Goal: Task Accomplishment & Management: Use online tool/utility

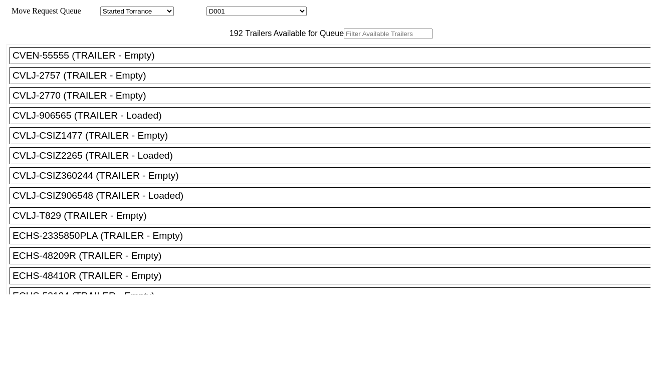
click at [344, 39] on input "text" at bounding box center [388, 34] width 89 height 11
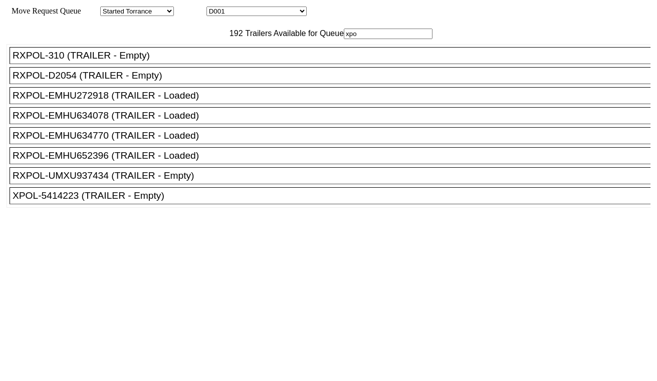
type input "xpo"
click at [128, 204] on li "XPOL-5414223 (TRAILER - Empty)" at bounding box center [335, 195] width 650 height 17
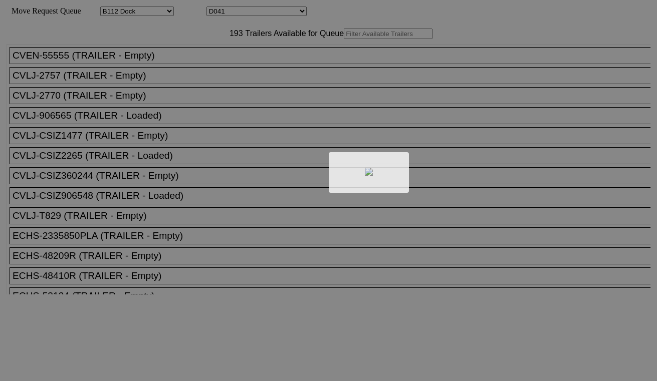
select select "121"
select select "3287"
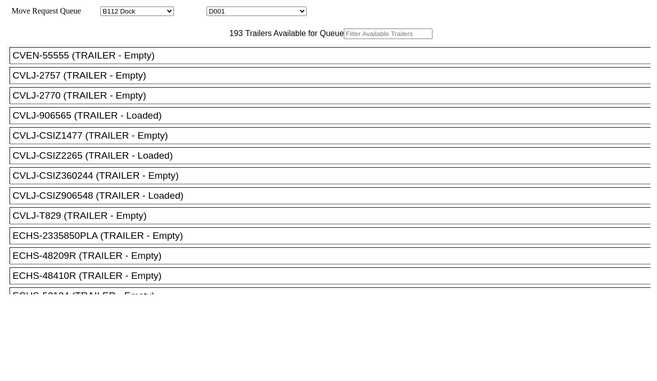
click at [344, 39] on input "text" at bounding box center [388, 34] width 89 height 11
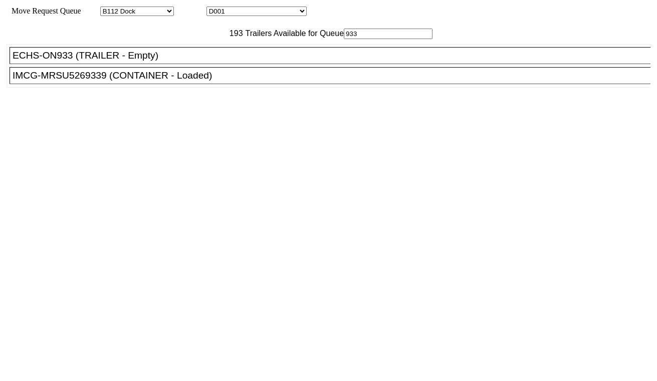
type input "933"
click at [160, 61] on div "ECHS-ON933 (TRAILER - Empty)" at bounding box center [335, 55] width 644 height 11
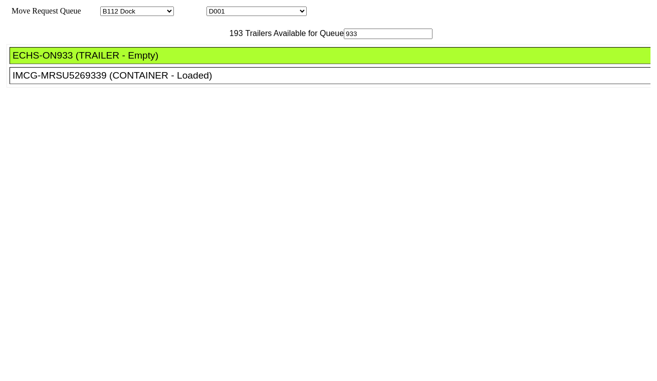
drag, startPoint x: 304, startPoint y: 135, endPoint x: 354, endPoint y: 156, distance: 53.7
